Goal: Task Accomplishment & Management: Use online tool/utility

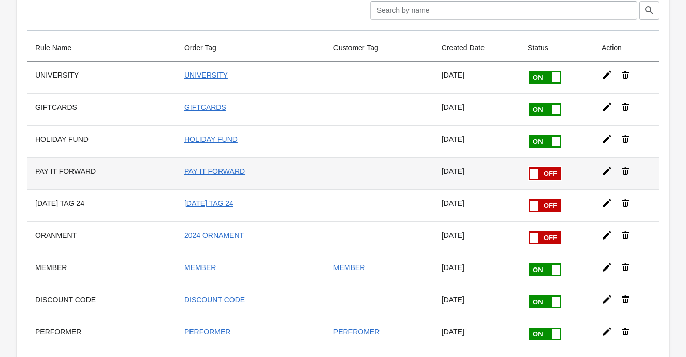
scroll to position [52, 0]
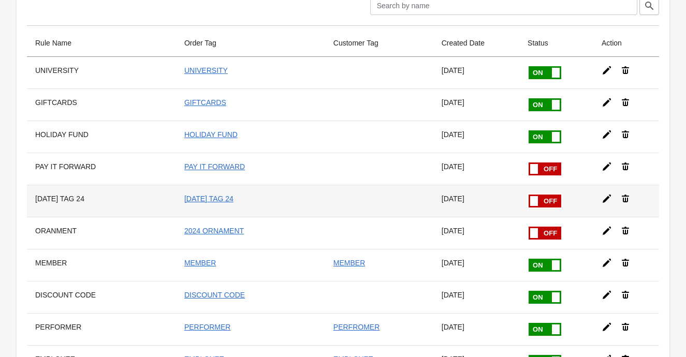
click at [603, 198] on icon at bounding box center [607, 199] width 10 height 10
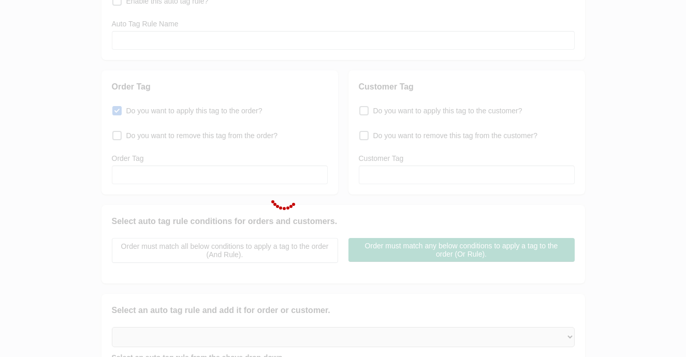
checkbox input "false"
type input "[DATE] TAG 24"
checkbox input "true"
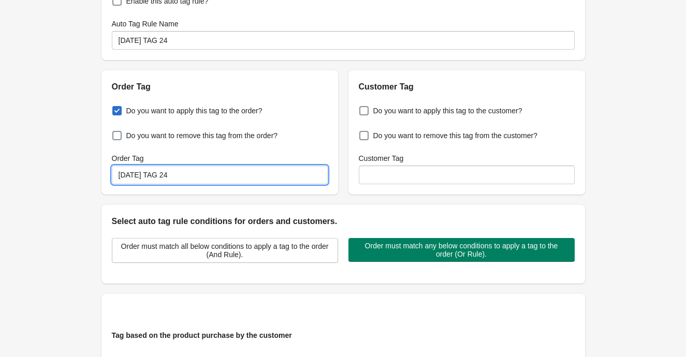
click at [196, 178] on input "[DATE] TAG 24" at bounding box center [220, 175] width 216 height 19
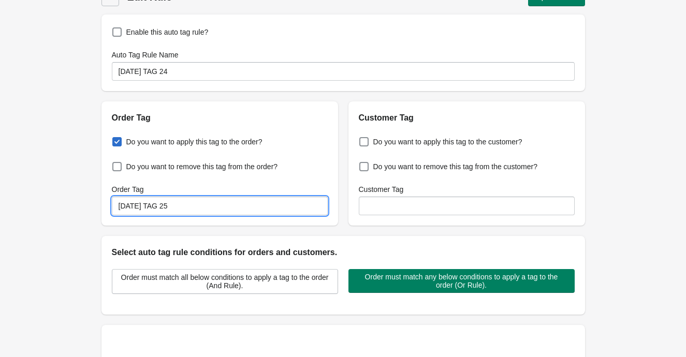
type input "[DATE] TAG 25"
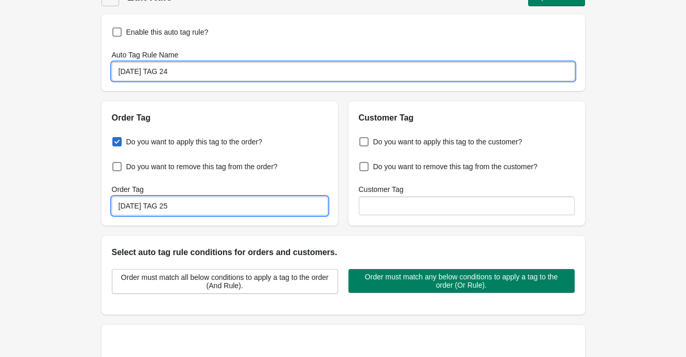
click at [205, 70] on input "[DATE] TAG 24" at bounding box center [343, 71] width 463 height 19
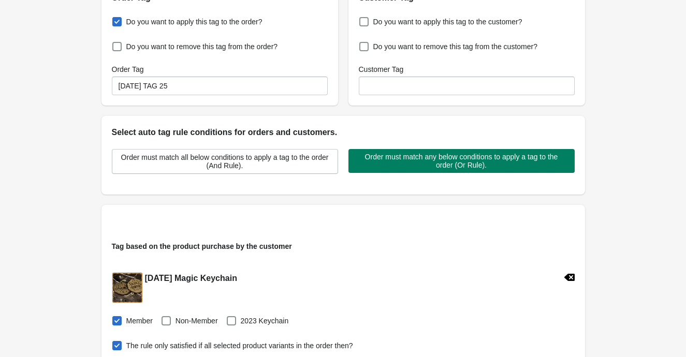
scroll to position [219, 0]
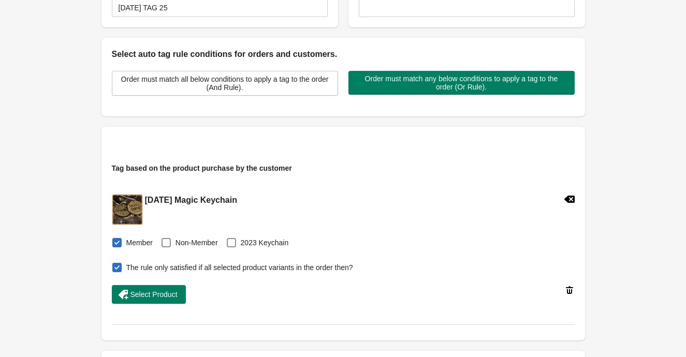
type input "[DATE] TAG 25"
click at [570, 199] on icon at bounding box center [569, 199] width 10 height 10
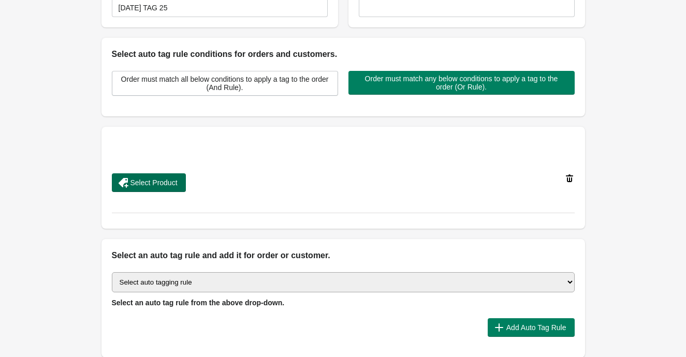
click at [175, 182] on span "Select Product" at bounding box center [153, 183] width 47 height 8
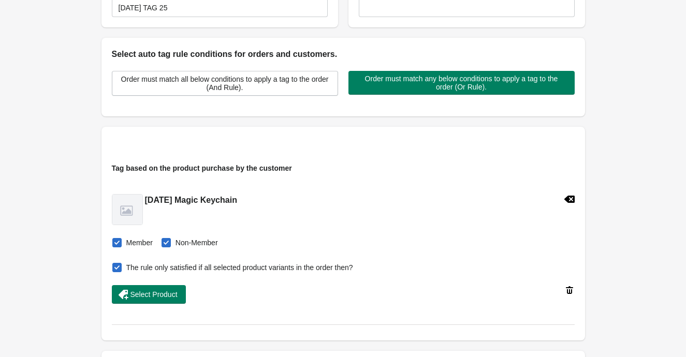
click at [164, 245] on span at bounding box center [166, 242] width 9 height 9
click at [164, 240] on input "Non-Member" at bounding box center [164, 240] width 1 height 1
checkbox input "false"
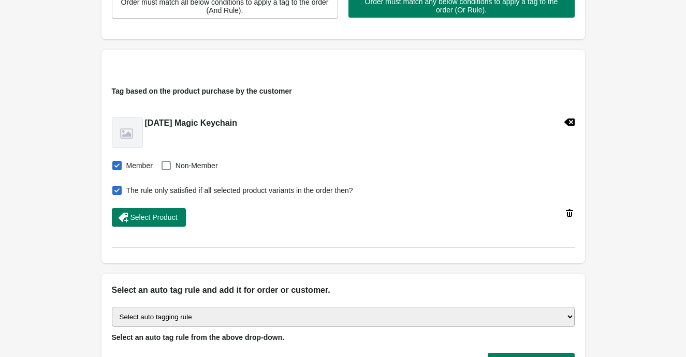
scroll to position [303, 0]
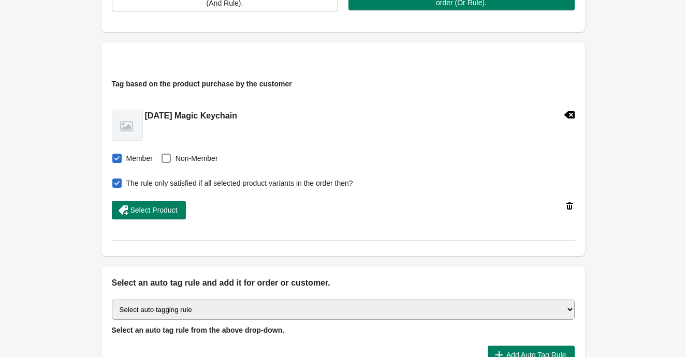
click at [116, 180] on span at bounding box center [116, 183] width 9 height 9
click at [115, 180] on input "The rule only satisfied if all selected product variants in the order then?" at bounding box center [114, 180] width 1 height 1
checkbox input "false"
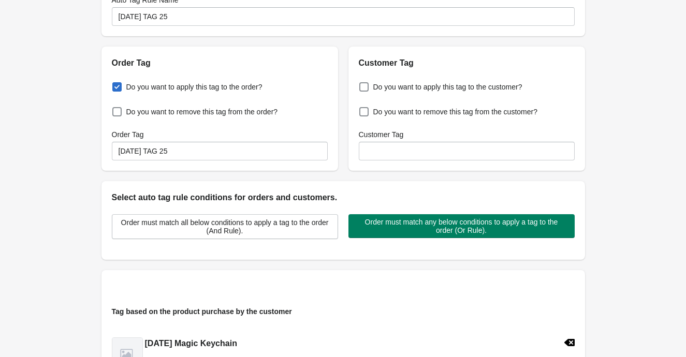
scroll to position [0, 0]
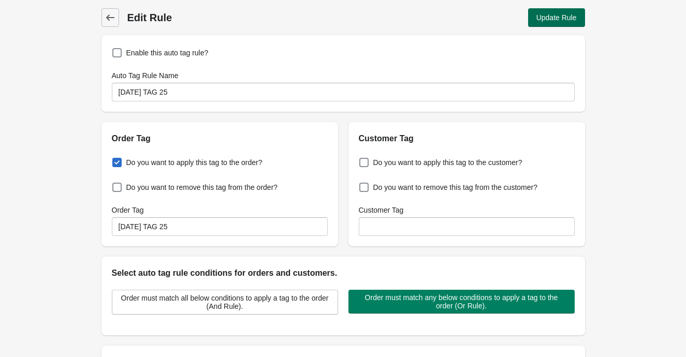
click at [576, 11] on button "Update Rule" at bounding box center [556, 17] width 57 height 19
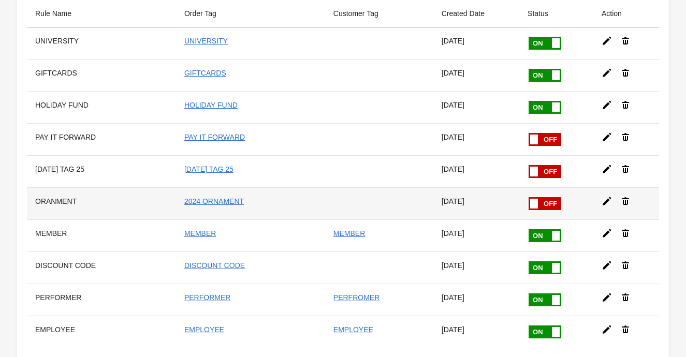
scroll to position [83, 0]
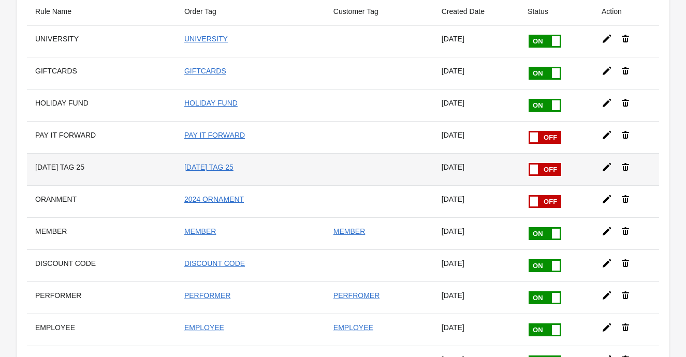
click at [539, 163] on span at bounding box center [528, 163] width 65 height 0
click at [0, 0] on input "checkbox" at bounding box center [0, 0] width 0 height 0
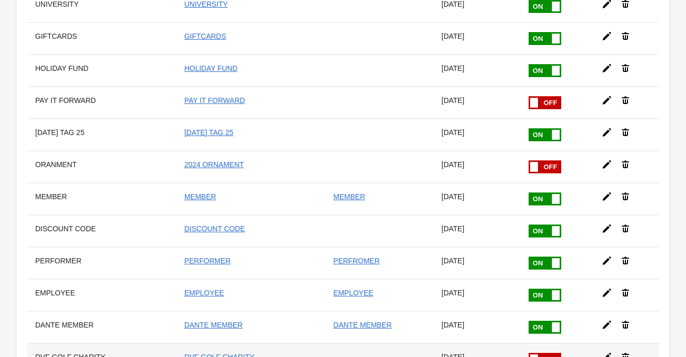
scroll to position [113, 0]
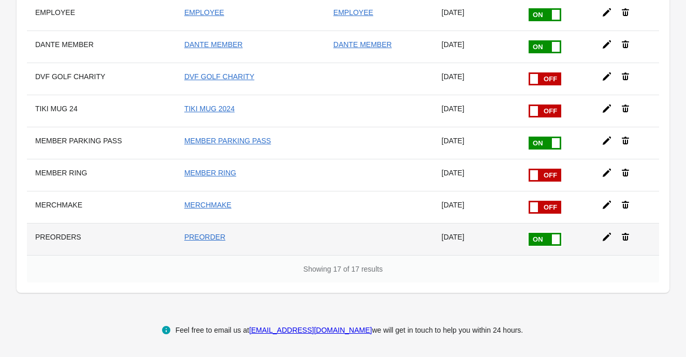
click at [604, 235] on icon at bounding box center [607, 237] width 10 height 10
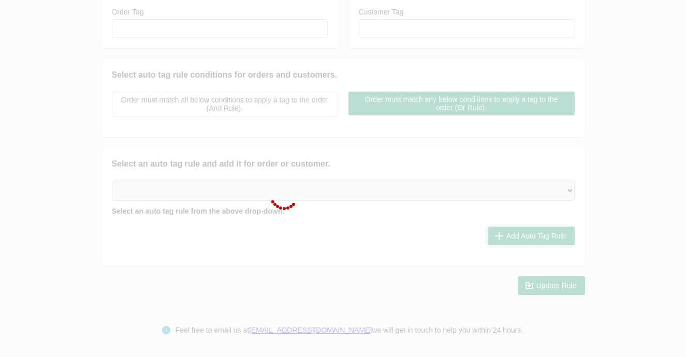
type input "PREORDERS"
checkbox input "true"
type input "PREORDER"
select select "5"
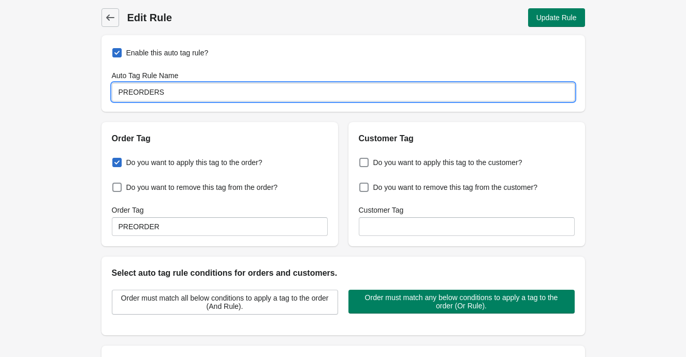
click at [181, 92] on input "PREORDERS" at bounding box center [343, 92] width 463 height 19
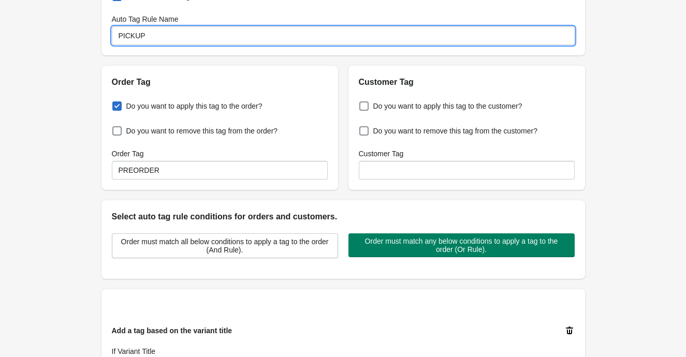
type input "PICKUP"
click at [180, 174] on input "PREORDER" at bounding box center [220, 170] width 216 height 19
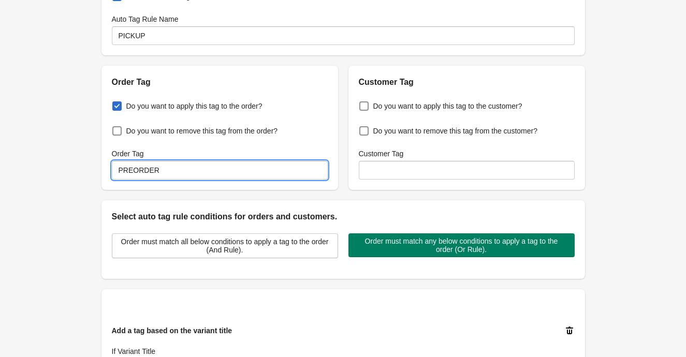
click at [180, 174] on input "PREORDER" at bounding box center [220, 170] width 216 height 19
type input "PICKUP"
click at [78, 167] on div "Back Edit Rule Update Rule Enable this auto tag rule? Auto Tag Rule Name PICKUP…" at bounding box center [343, 283] width 686 height 678
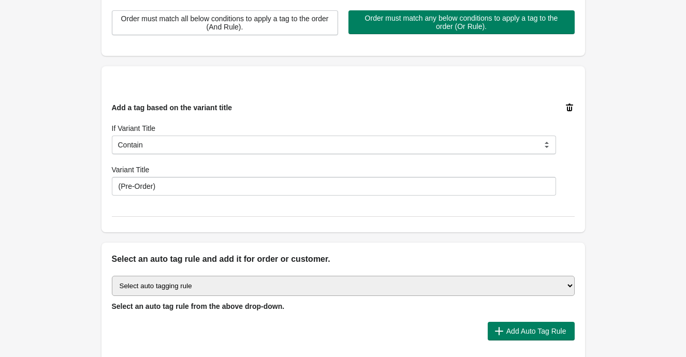
scroll to position [284, 0]
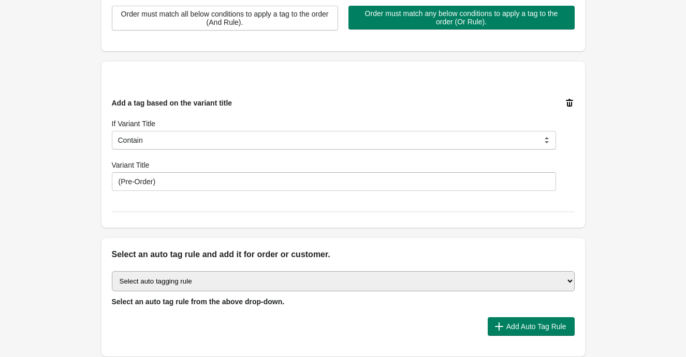
click at [567, 100] on icon at bounding box center [569, 103] width 7 height 8
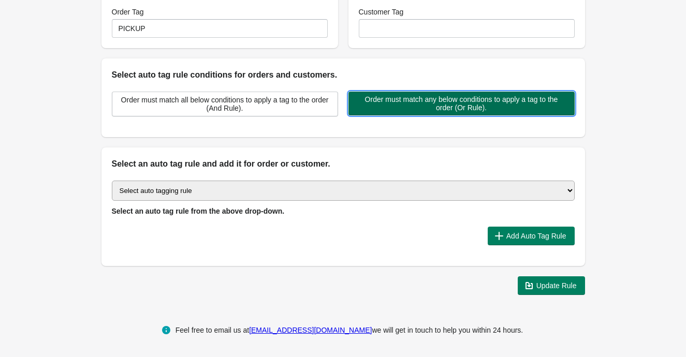
click at [422, 106] on span "Order must match any below conditions to apply a tag to the order (Or Rule)." at bounding box center [462, 103] width 210 height 17
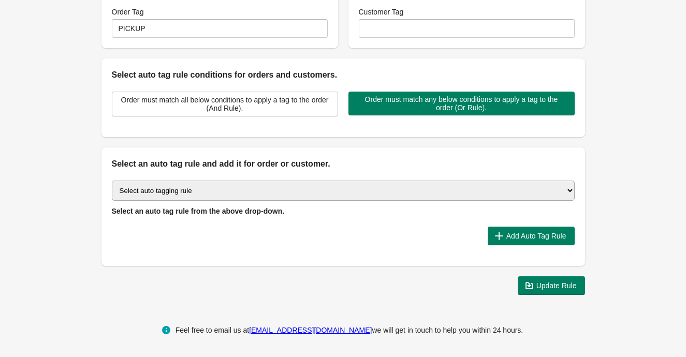
click at [372, 172] on div "Select auto tagging rule Tag by order amount Tag based on the order count (Volu…" at bounding box center [343, 218] width 484 height 96
click at [371, 187] on select "Select auto tagging rule Tag by order amount Tag based on the order count (Volu…" at bounding box center [343, 191] width 463 height 20
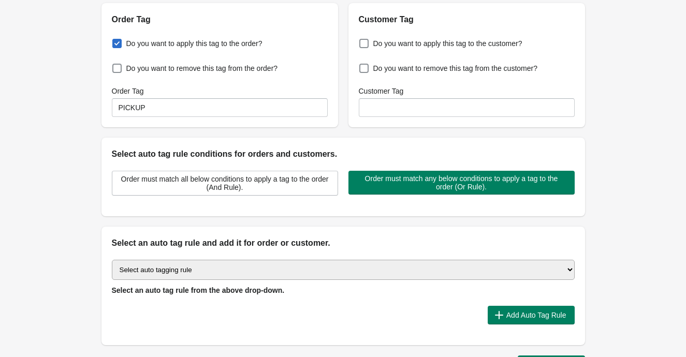
scroll to position [122, 0]
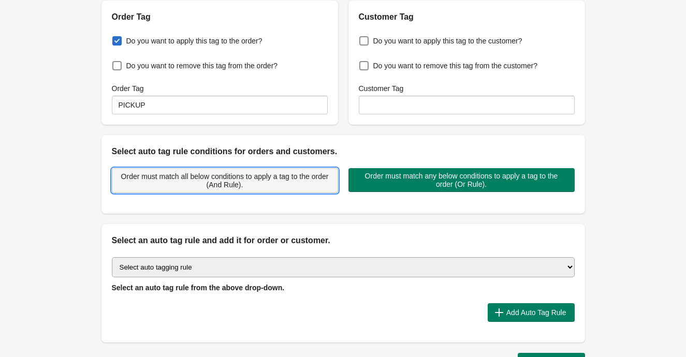
click at [219, 182] on span "Order must match all below conditions to apply a tag to the order (And Rule)." at bounding box center [225, 180] width 209 height 17
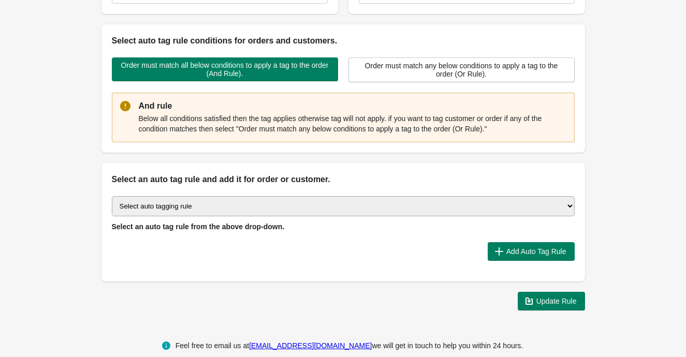
scroll to position [235, 0]
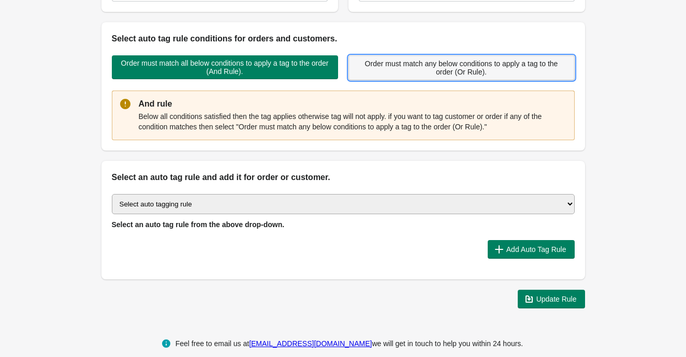
click at [448, 65] on span "Order must match any below conditions to apply a tag to the order (Or Rule)." at bounding box center [461, 68] width 209 height 17
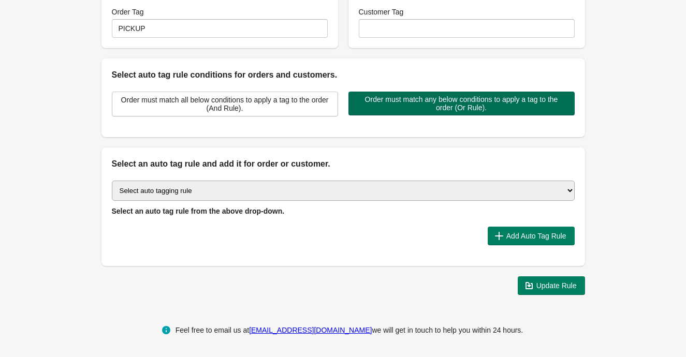
scroll to position [198, 0]
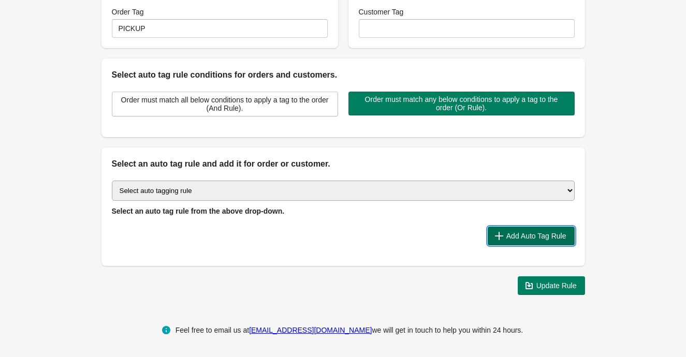
click at [521, 229] on button "Add Auto Tag Rule" at bounding box center [531, 236] width 87 height 19
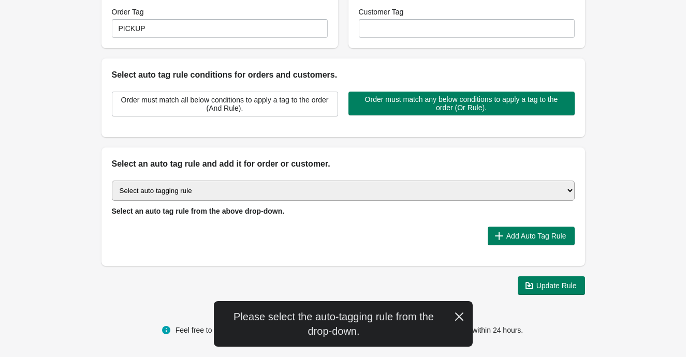
click at [407, 193] on select "Select auto tagging rule Tag by order amount Tag based on the order count (Volu…" at bounding box center [343, 191] width 463 height 20
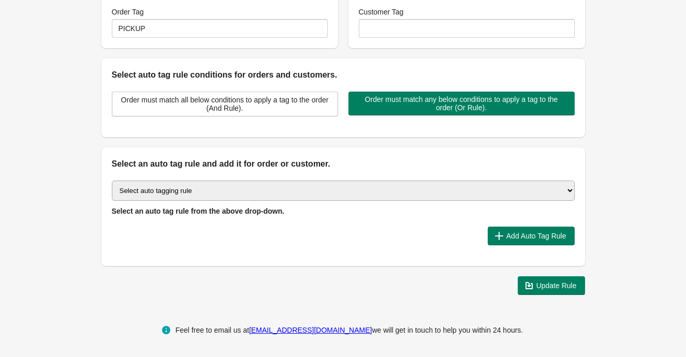
select select "1"
click at [112, 181] on select "Select auto tagging rule Tag by order amount Tag based on the order count (Volu…" at bounding box center [343, 191] width 463 height 20
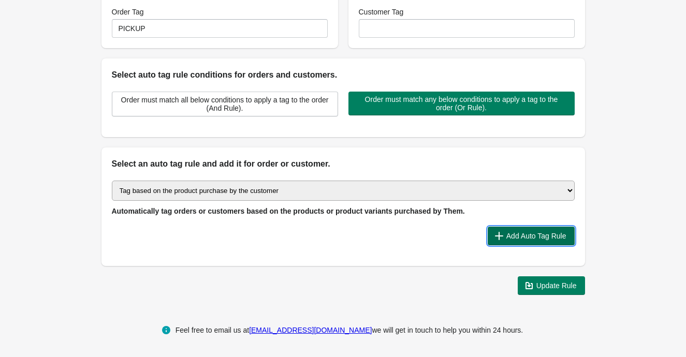
click at [519, 240] on span "Add Auto Tag Rule" at bounding box center [536, 236] width 60 height 8
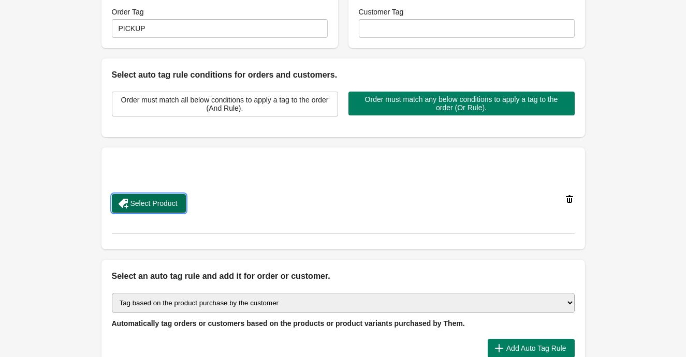
click at [178, 199] on span "Select Product" at bounding box center [153, 203] width 47 height 8
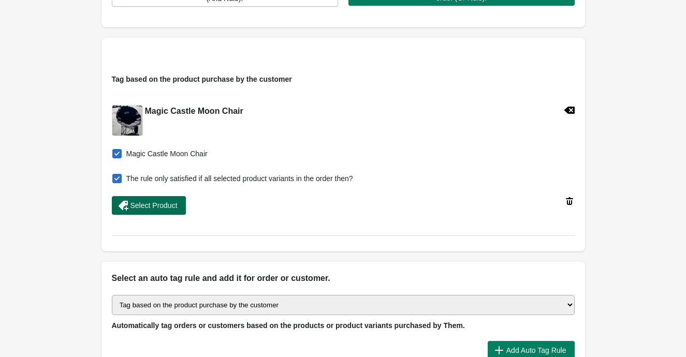
scroll to position [311, 0]
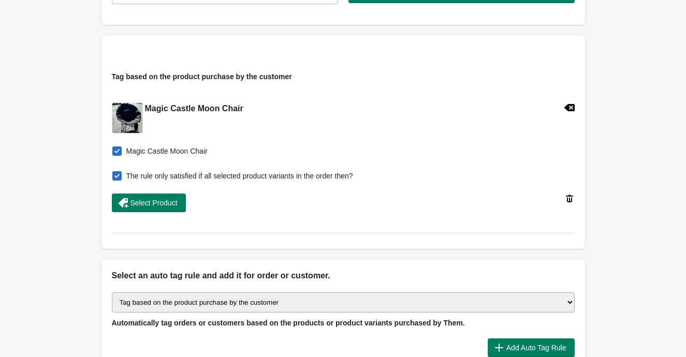
click at [112, 175] on span at bounding box center [116, 175] width 9 height 9
click at [114, 173] on input "The rule only satisfied if all selected product variants in the order then?" at bounding box center [114, 173] width 1 height 1
checkbox input "false"
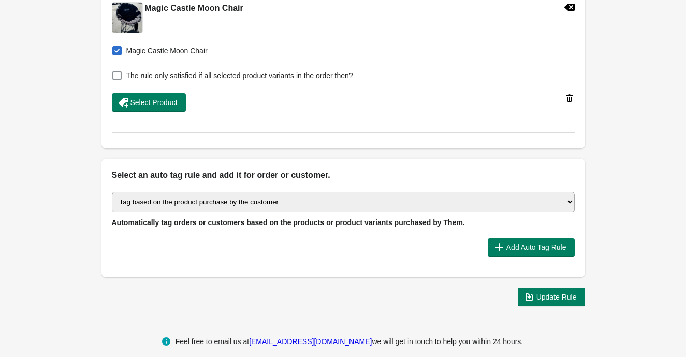
scroll to position [416, 0]
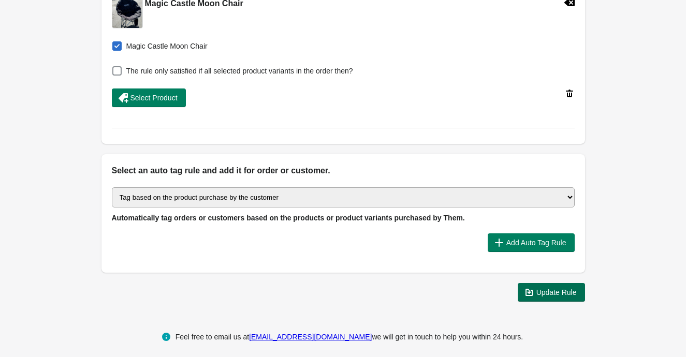
click at [569, 297] on span "Update Rule" at bounding box center [551, 292] width 51 height 10
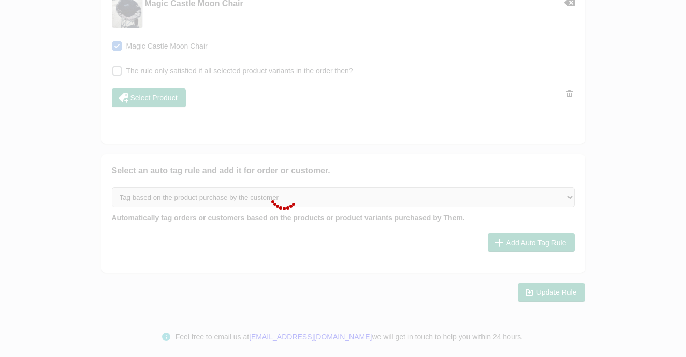
scroll to position [403, 0]
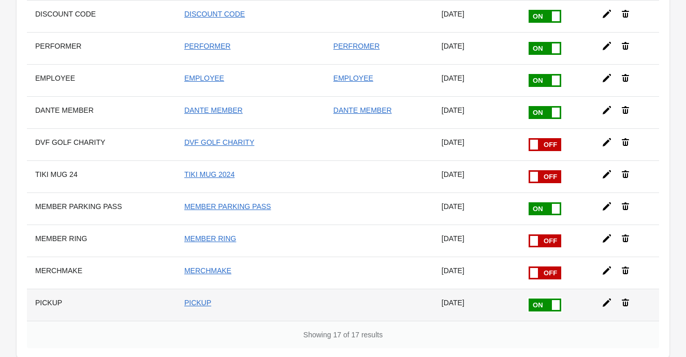
scroll to position [335, 0]
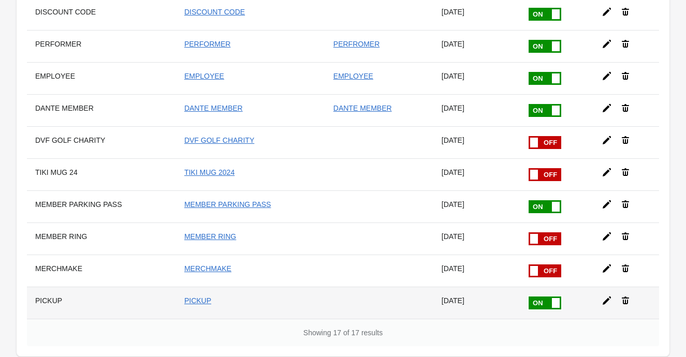
click at [606, 306] on td at bounding box center [626, 303] width 66 height 32
click at [606, 302] on icon at bounding box center [607, 301] width 10 height 10
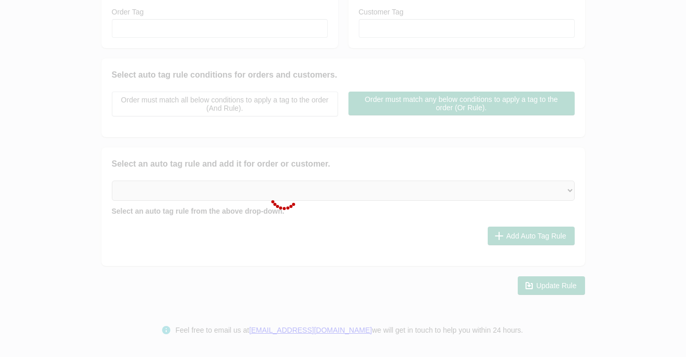
type input "PICKUP"
checkbox input "true"
type input "PICKUP"
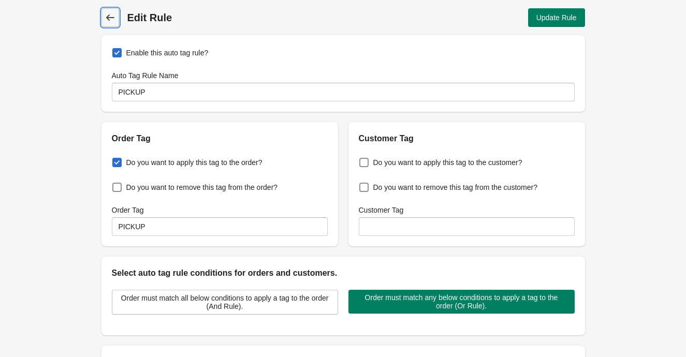
click at [105, 21] on icon at bounding box center [110, 17] width 10 height 10
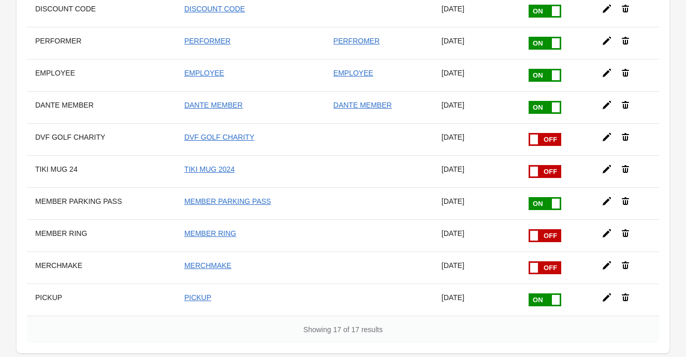
scroll to position [399, 0]
